Goal: Transaction & Acquisition: Book appointment/travel/reservation

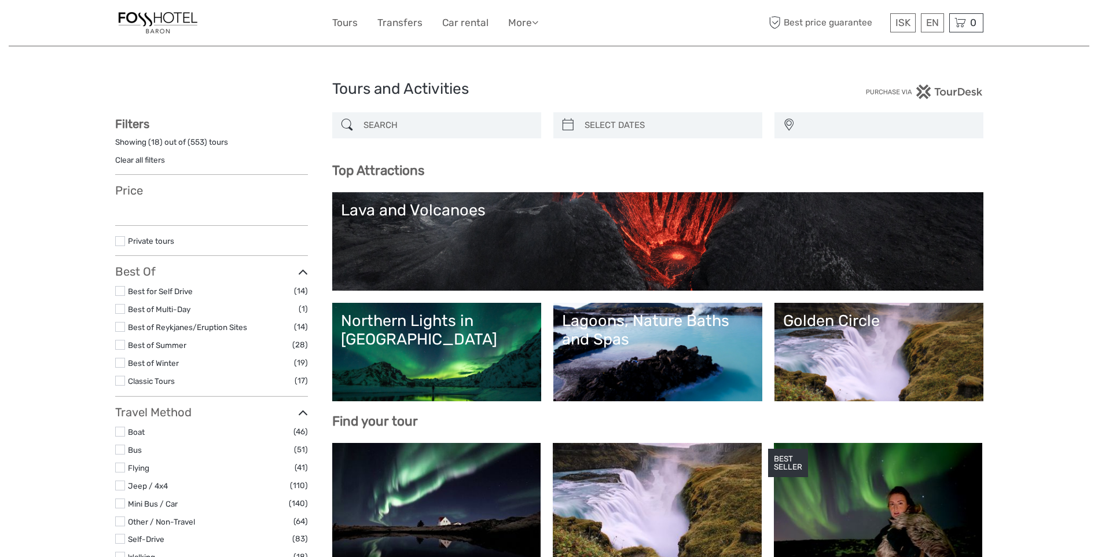
select select
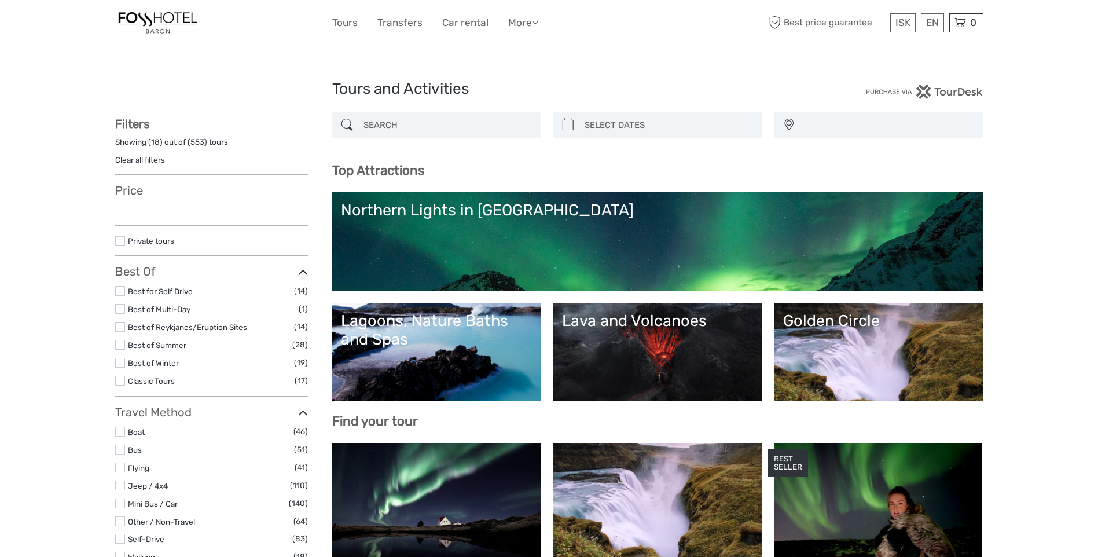
select select
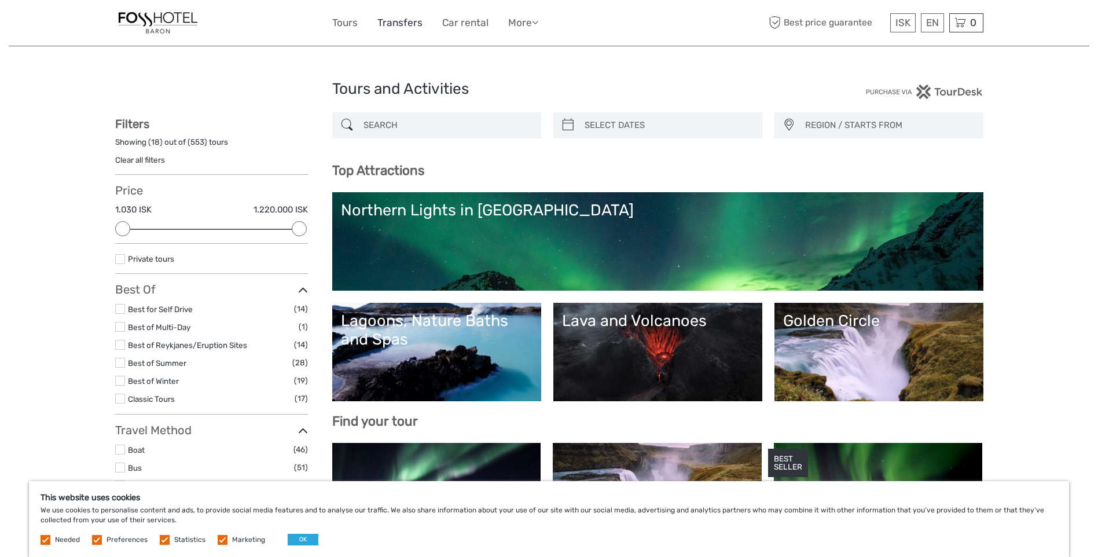
click at [399, 23] on link "Transfers" at bounding box center [399, 22] width 45 height 17
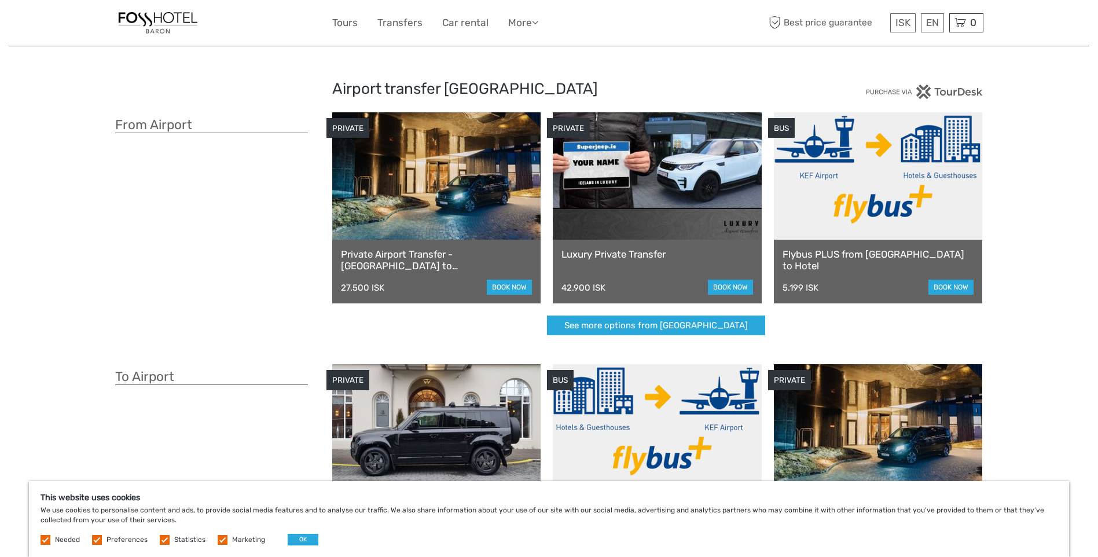
click at [414, 252] on link "Private Airport Transfer - Keflavík airport to Reykjavík" at bounding box center [437, 260] width 192 height 24
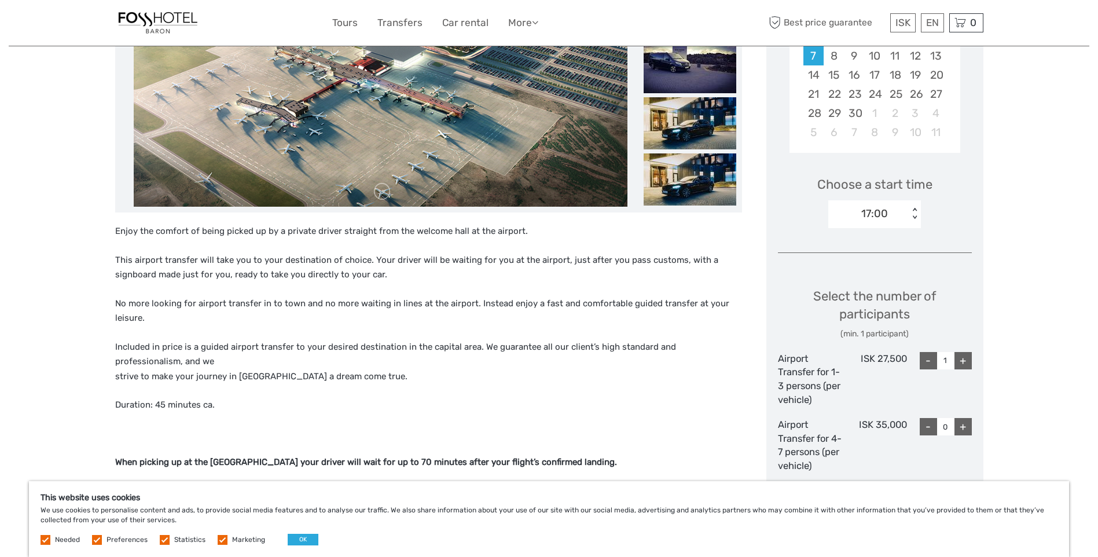
scroll to position [289, 0]
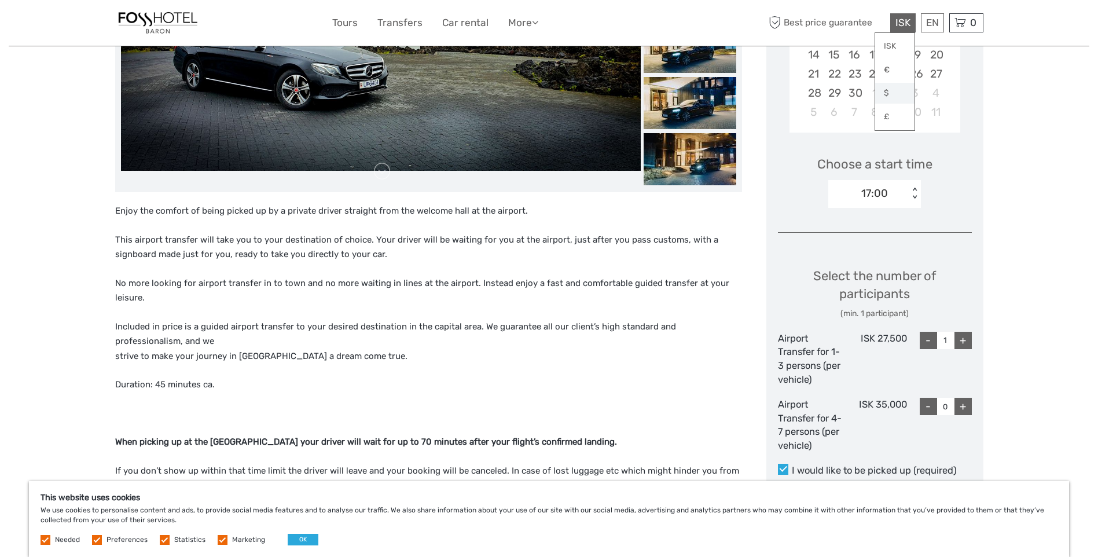
click at [884, 93] on link "$" at bounding box center [894, 93] width 39 height 21
click at [923, 47] on link "English" at bounding box center [918, 46] width 49 height 21
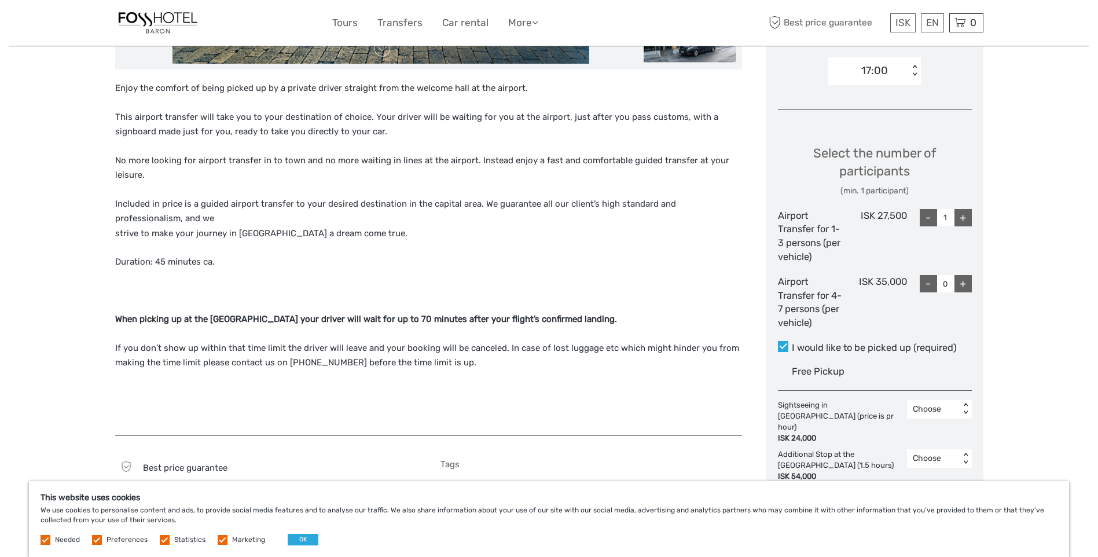
scroll to position [347, 0]
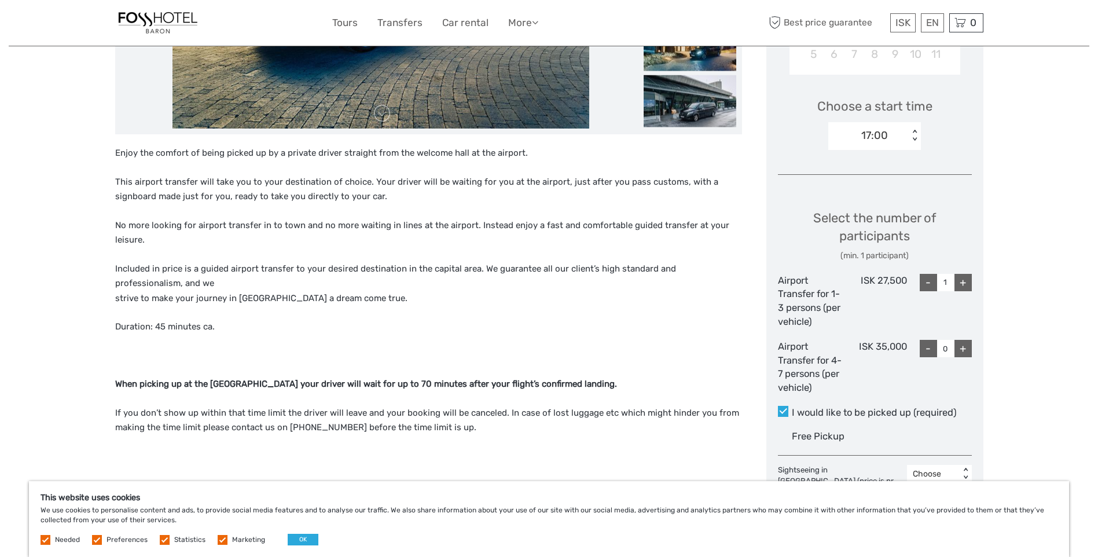
click at [963, 347] on div "+" at bounding box center [963, 348] width 17 height 17
type input "1"
click at [963, 347] on div "+" at bounding box center [963, 348] width 17 height 17
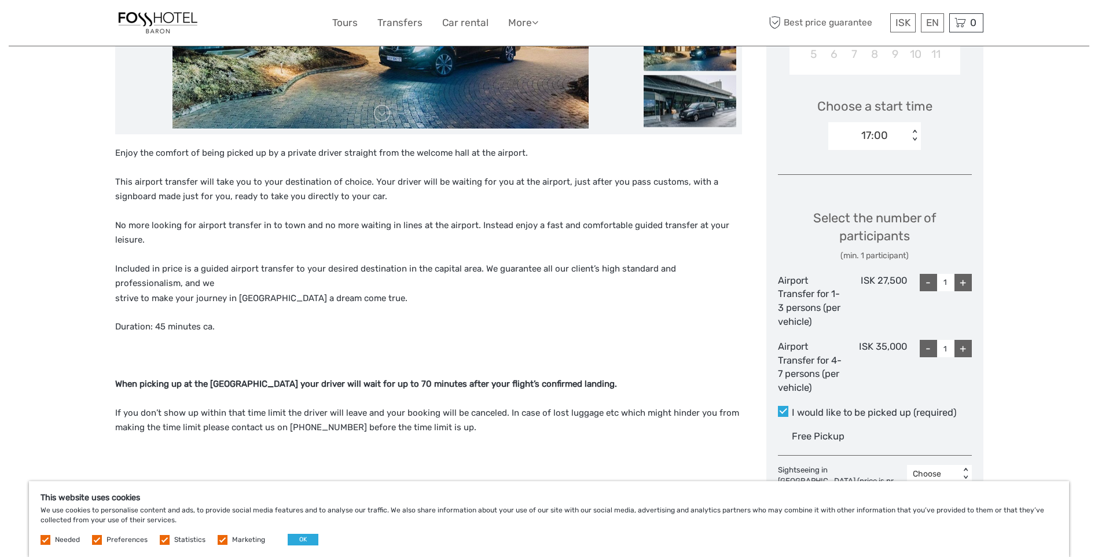
click at [961, 346] on div "+" at bounding box center [963, 348] width 17 height 17
click at [963, 346] on div "+" at bounding box center [963, 348] width 17 height 17
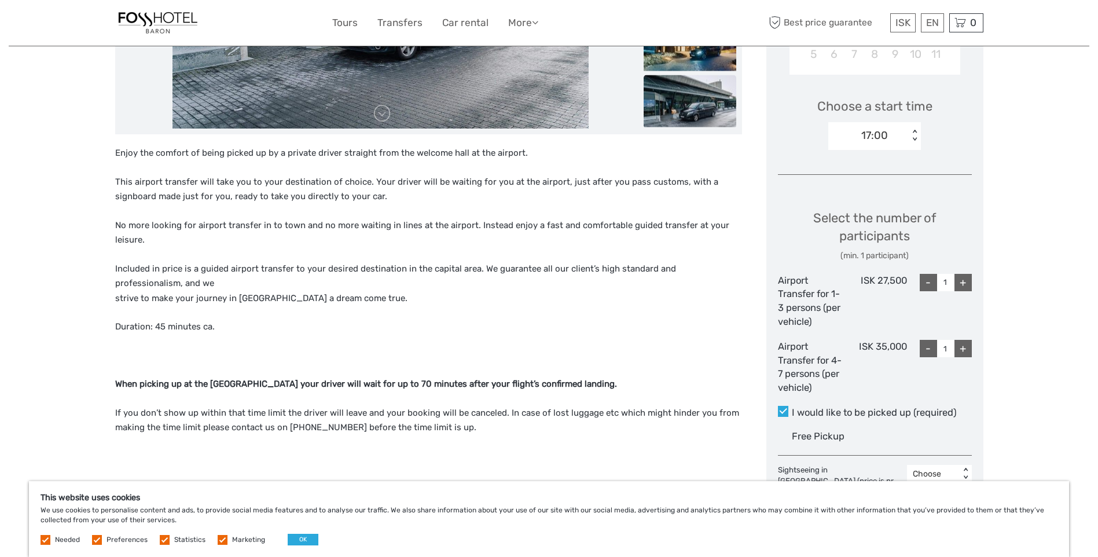
click at [926, 282] on div "-" at bounding box center [928, 282] width 17 height 17
type input "0"
click at [962, 347] on div "+" at bounding box center [963, 348] width 17 height 17
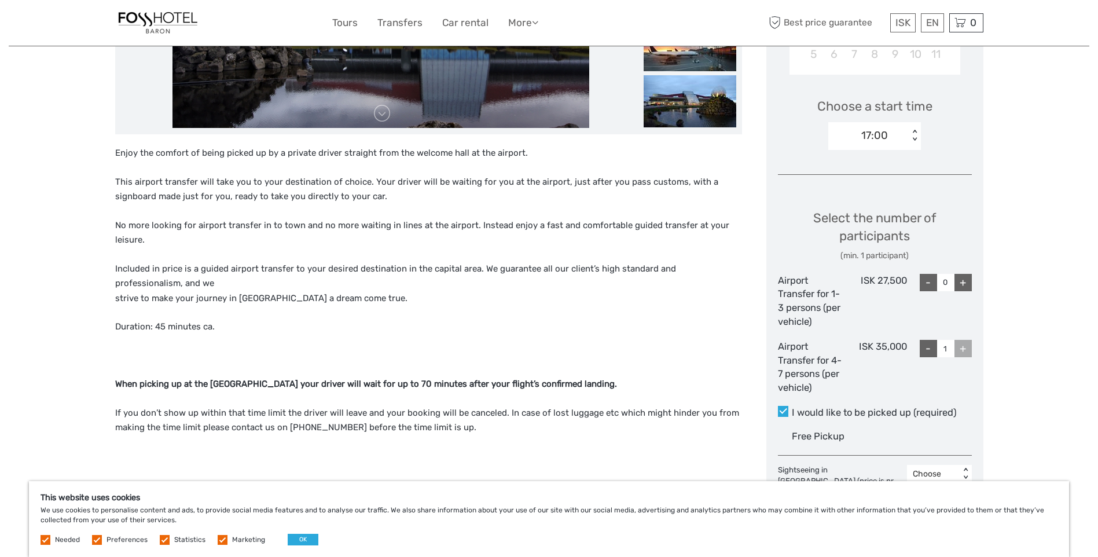
click at [927, 346] on div "-" at bounding box center [928, 348] width 17 height 17
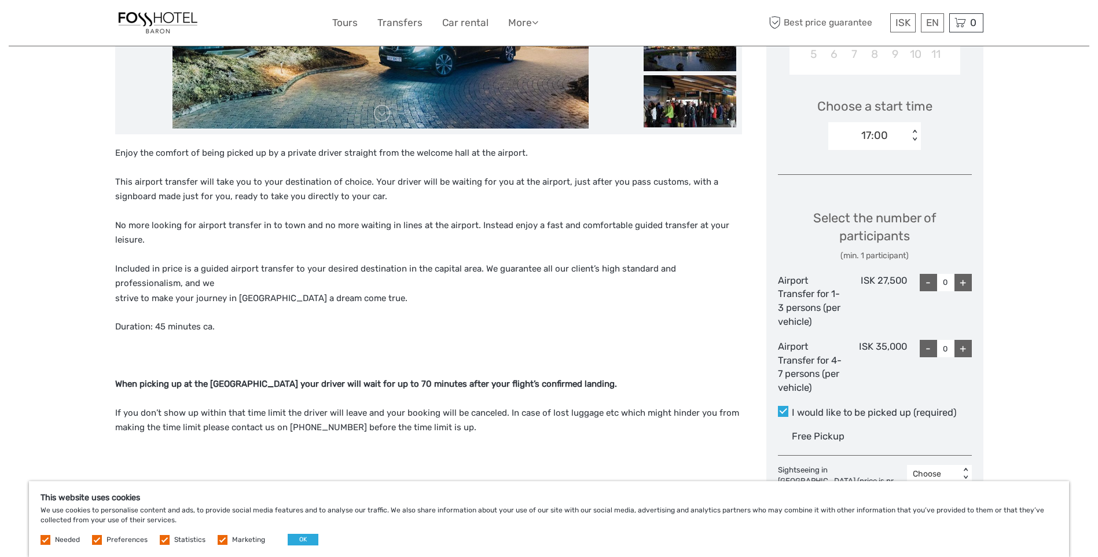
click at [966, 349] on div "+" at bounding box center [963, 348] width 17 height 17
type input "1"
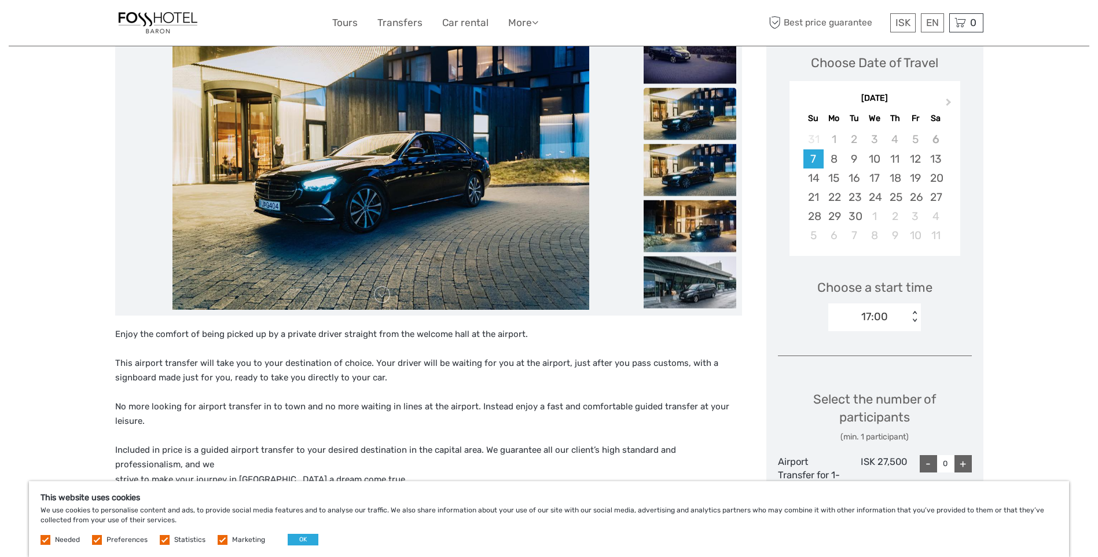
scroll to position [14, 0]
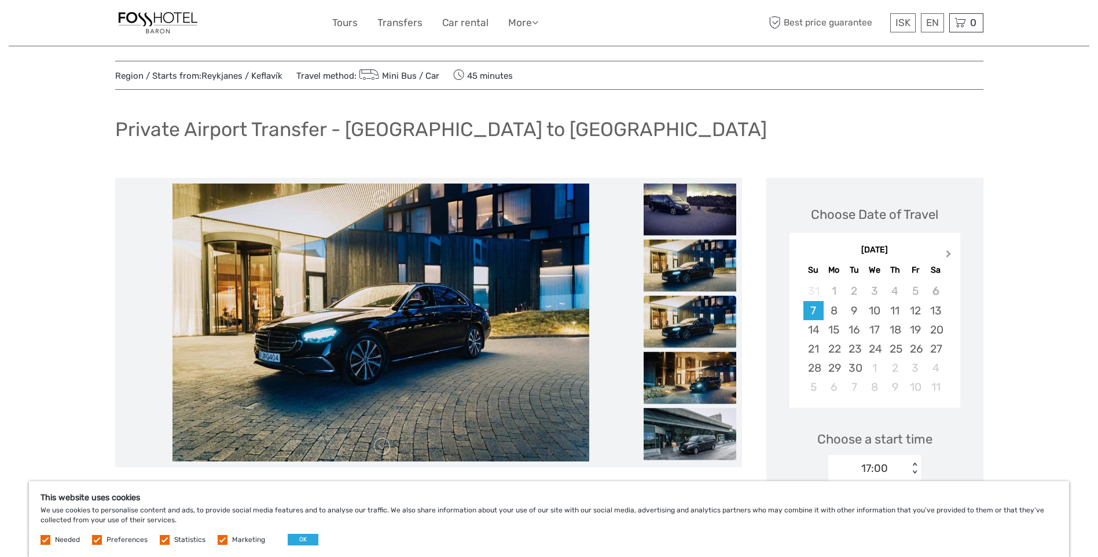
click at [949, 253] on span "Next Month" at bounding box center [949, 256] width 0 height 17
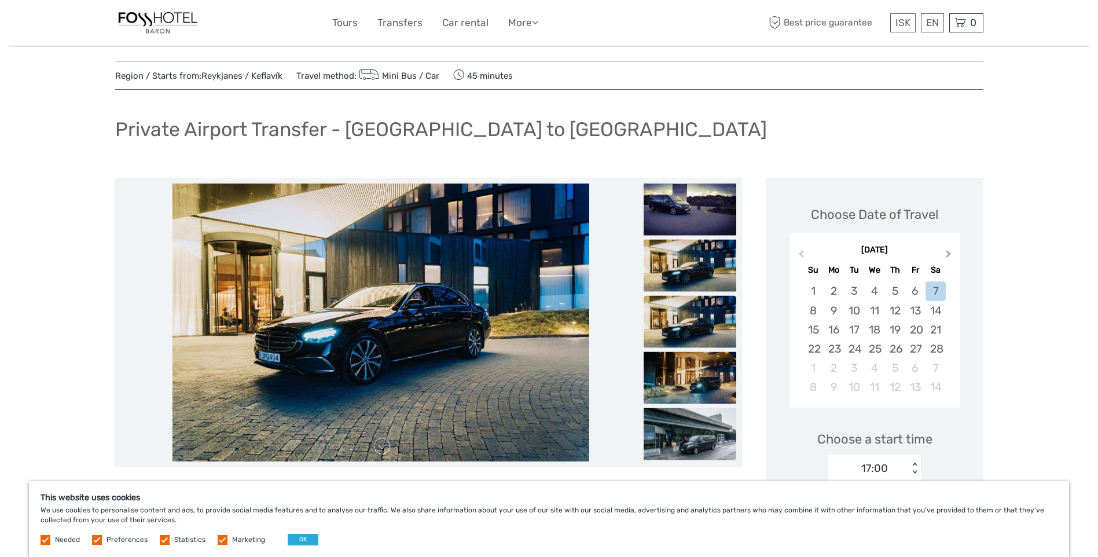
click at [949, 253] on span "Next Month" at bounding box center [949, 256] width 0 height 17
click at [813, 325] on div "15" at bounding box center [813, 329] width 20 height 19
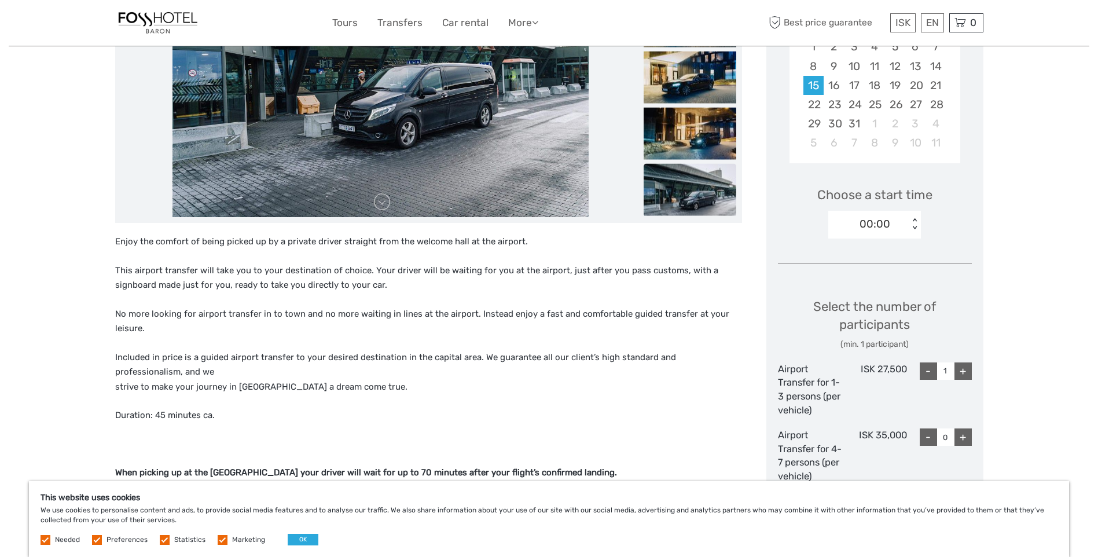
scroll to position [304, 0]
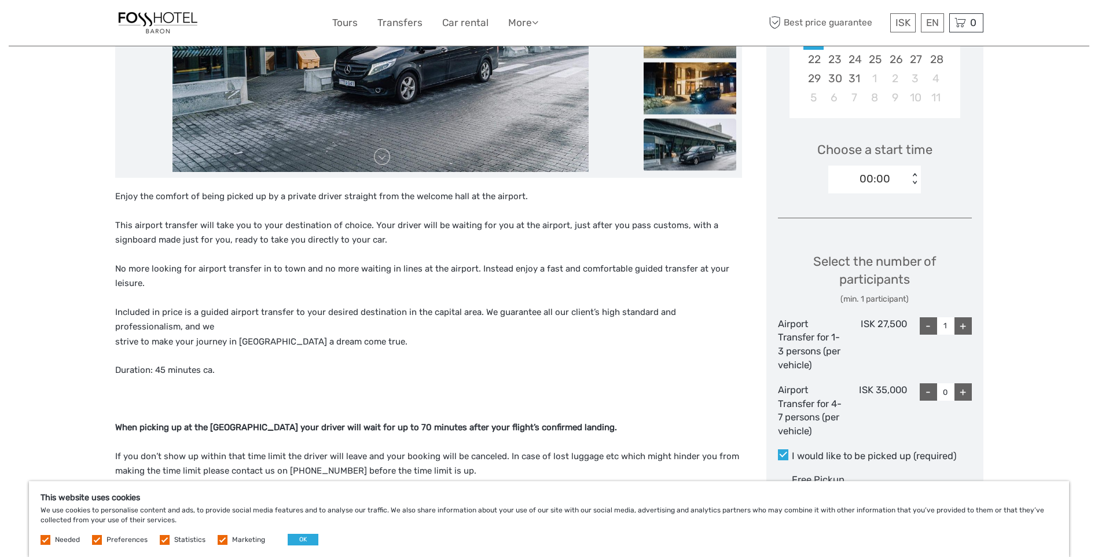
click at [926, 325] on div "-" at bounding box center [928, 325] width 17 height 17
type input "0"
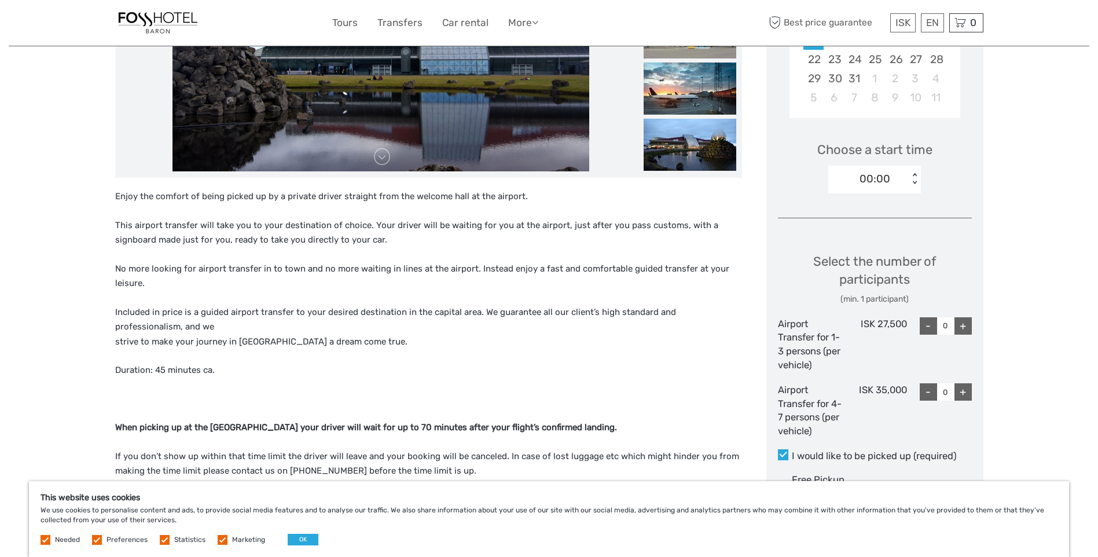
click at [964, 391] on div "+" at bounding box center [963, 391] width 17 height 17
type input "1"
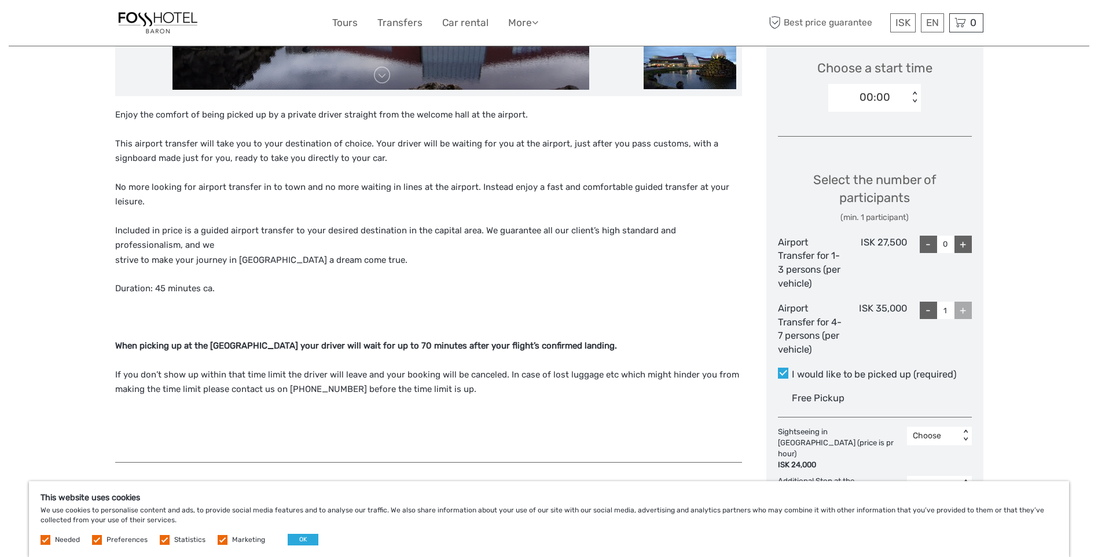
scroll to position [420, 0]
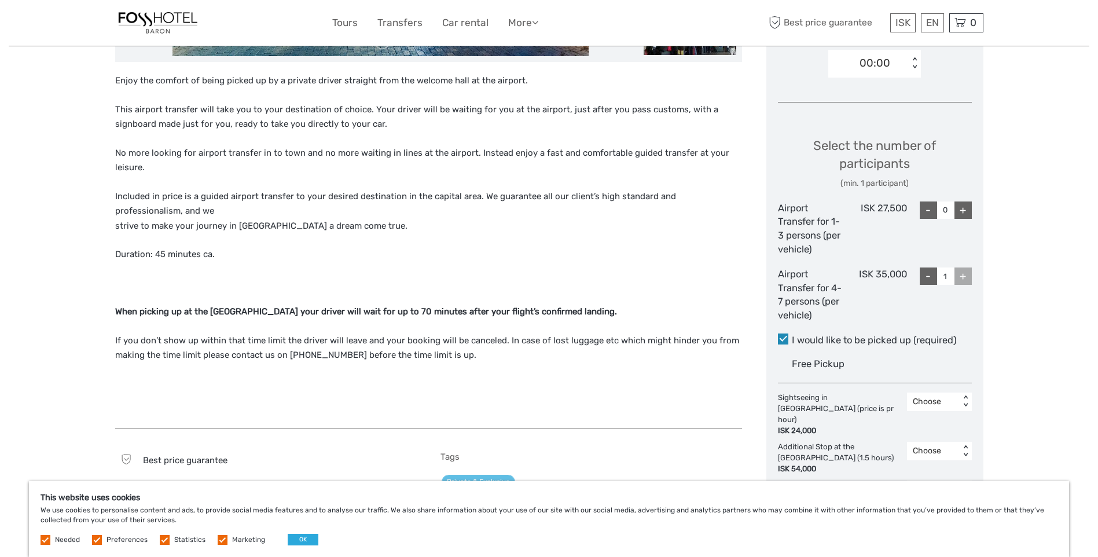
click at [784, 339] on span at bounding box center [783, 338] width 10 height 10
click at [792, 336] on input "I would like to be picked up (required)" at bounding box center [792, 336] width 0 height 0
click at [886, 90] on link "$" at bounding box center [894, 93] width 39 height 21
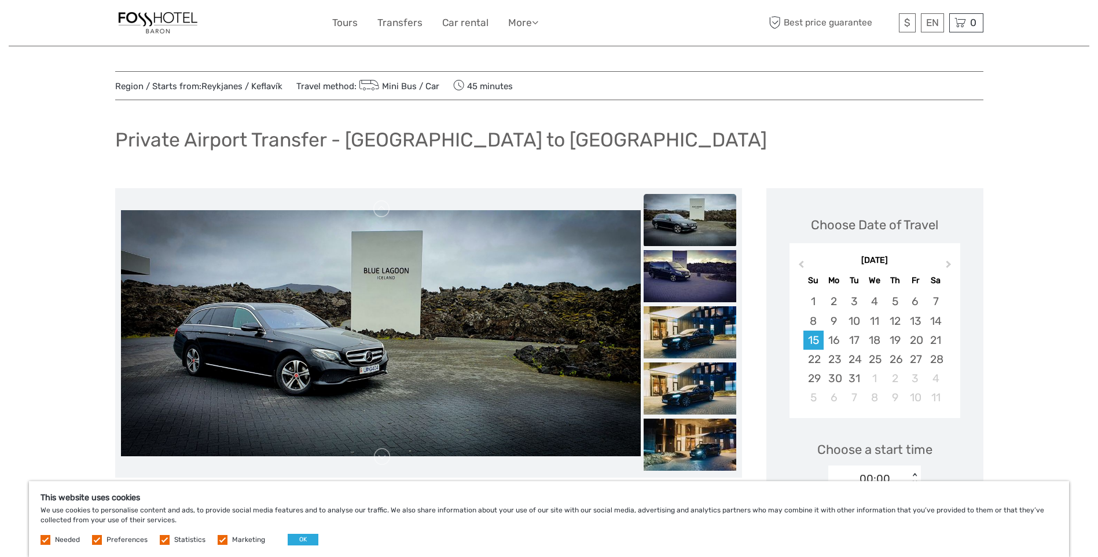
scroll to position [0, 0]
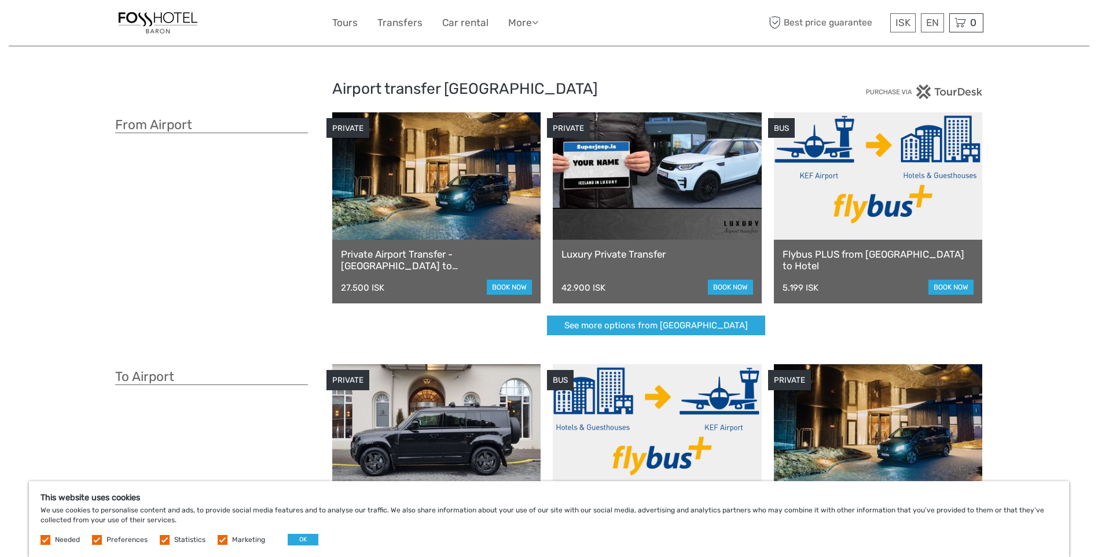
click at [416, 253] on link "Private Airport Transfer - [GEOGRAPHIC_DATA] to [GEOGRAPHIC_DATA]" at bounding box center [437, 260] width 192 height 24
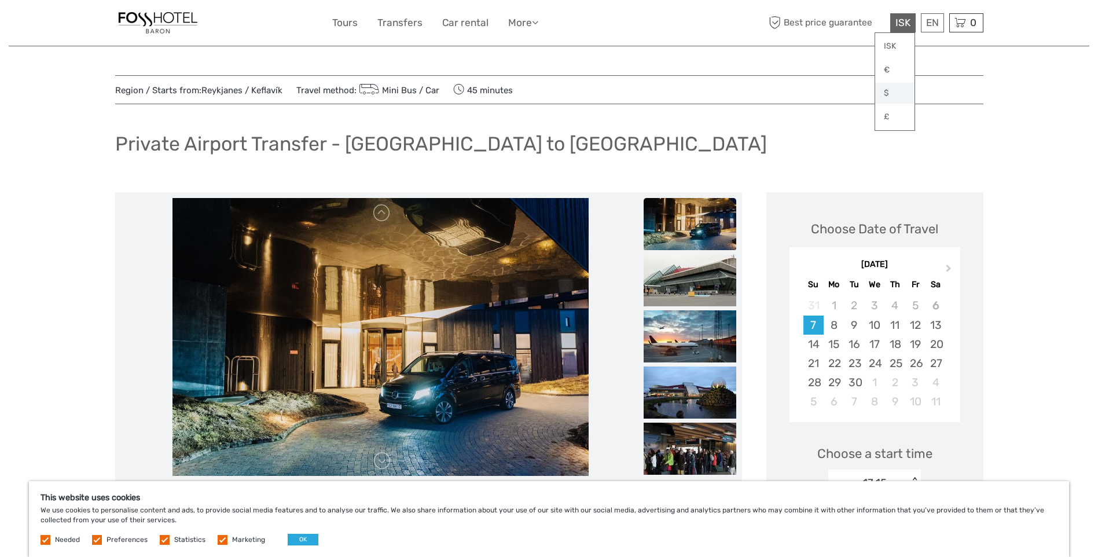
click at [882, 90] on link "$" at bounding box center [894, 93] width 39 height 21
